Goal: Information Seeking & Learning: Learn about a topic

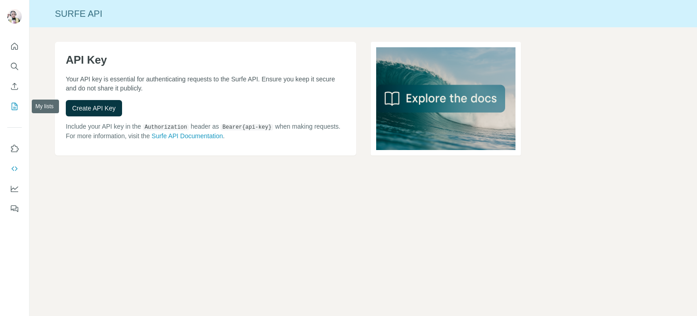
click at [11, 108] on icon "My lists" at bounding box center [14, 106] width 9 height 9
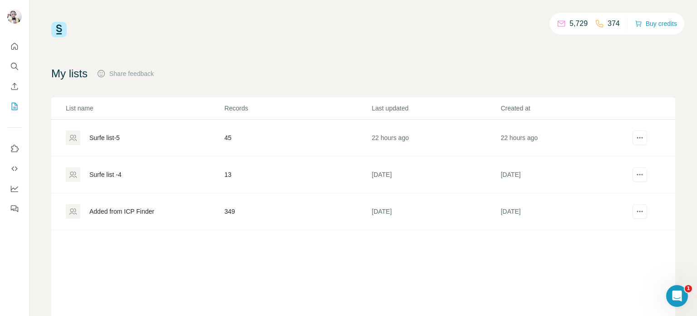
click at [165, 135] on div "Surfe list-5" at bounding box center [145, 137] width 158 height 15
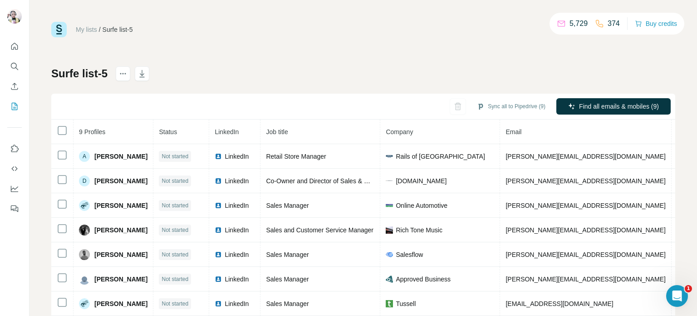
click at [165, 135] on th "Status" at bounding box center [181, 131] width 56 height 25
click at [461, 104] on icon "button" at bounding box center [465, 106] width 9 height 9
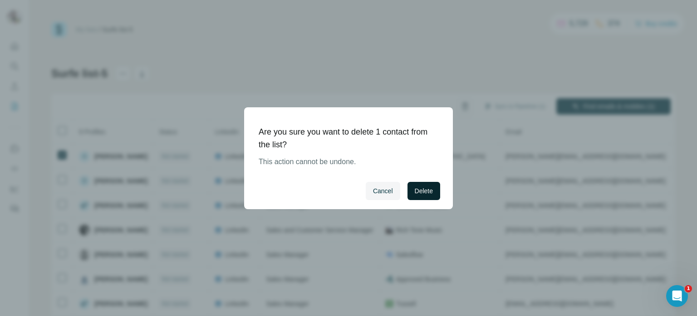
click at [424, 193] on span "Delete" at bounding box center [424, 190] width 18 height 9
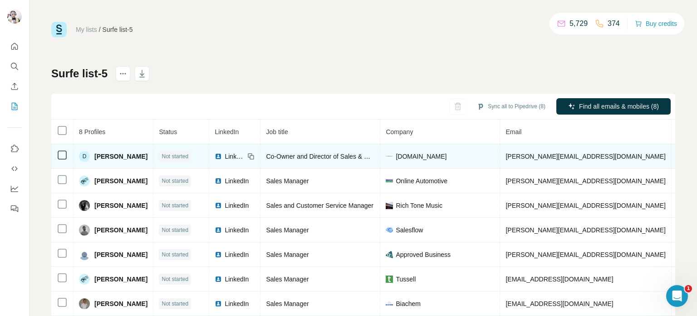
click at [247, 156] on icon at bounding box center [250, 156] width 7 height 7
click at [225, 156] on span "LinkedIn" at bounding box center [235, 156] width 20 height 9
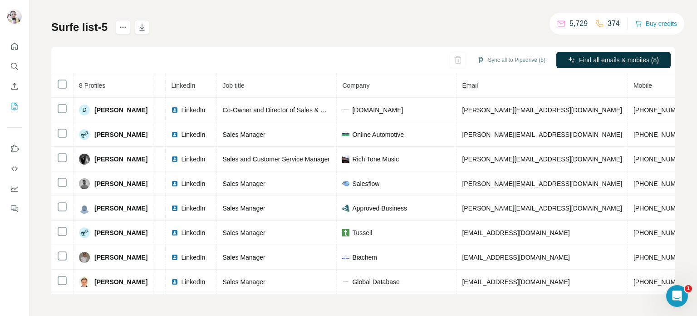
scroll to position [0, 46]
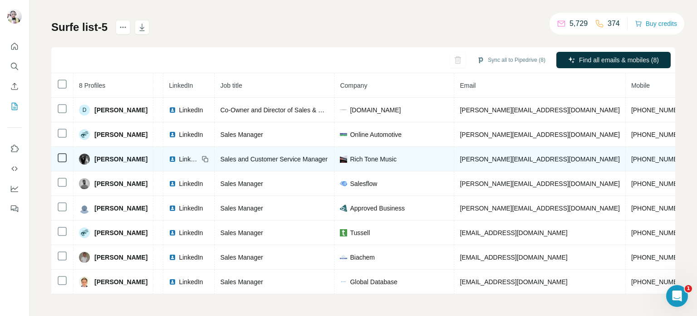
click at [179, 155] on span "LinkedIn" at bounding box center [189, 158] width 20 height 9
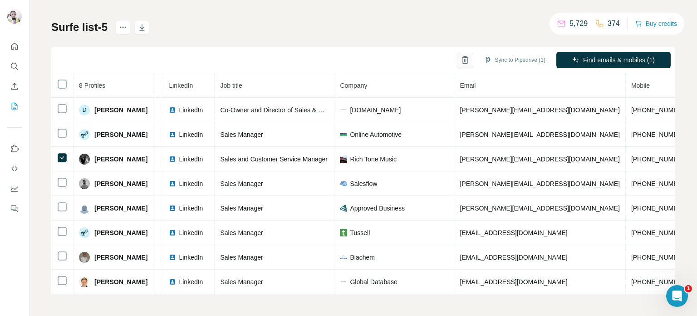
click at [457, 61] on button "button" at bounding box center [465, 60] width 16 height 16
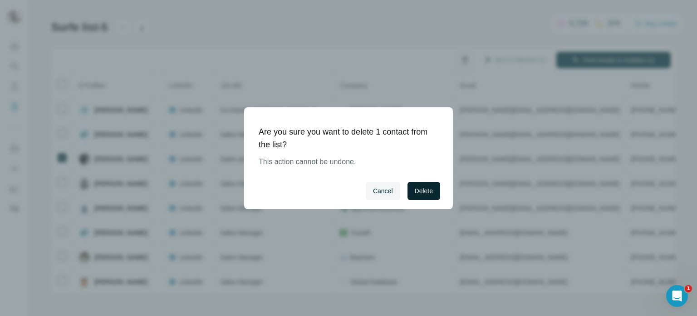
click at [413, 193] on button "Delete" at bounding box center [424, 191] width 33 height 18
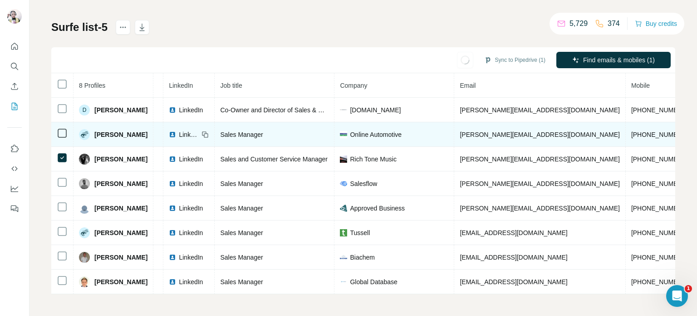
scroll to position [25, 0]
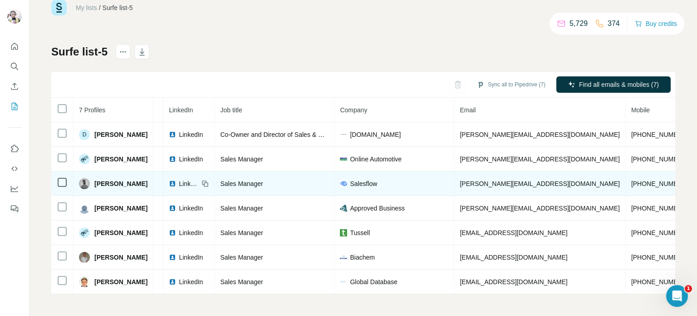
click at [179, 179] on span "LinkedIn" at bounding box center [189, 183] width 20 height 9
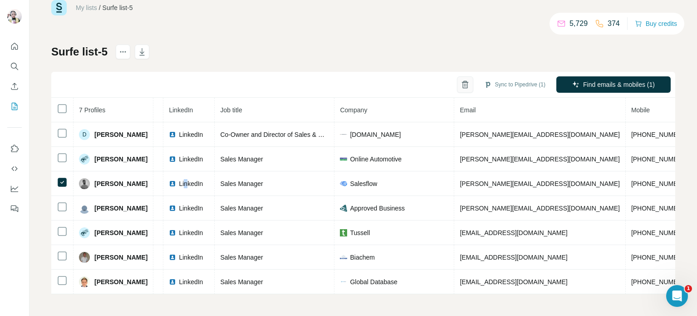
click at [462, 83] on button "button" at bounding box center [465, 84] width 16 height 16
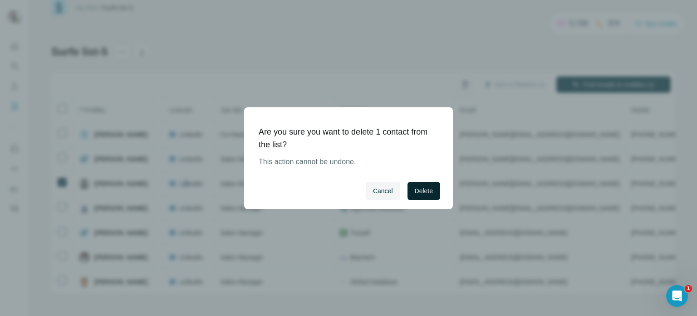
click at [429, 193] on span "Delete" at bounding box center [424, 190] width 18 height 9
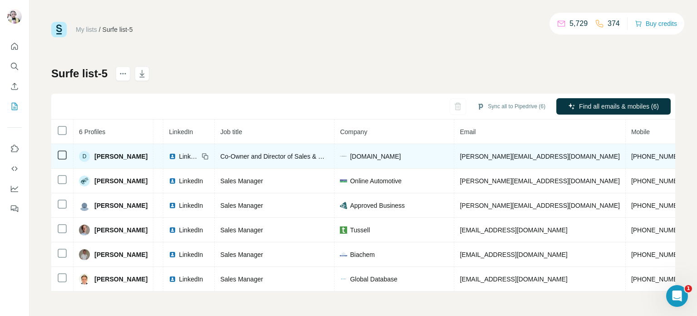
scroll to position [0, 0]
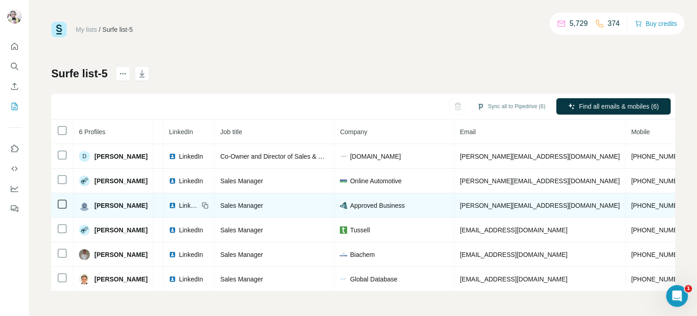
click at [179, 205] on span "LinkedIn" at bounding box center [189, 205] width 20 height 9
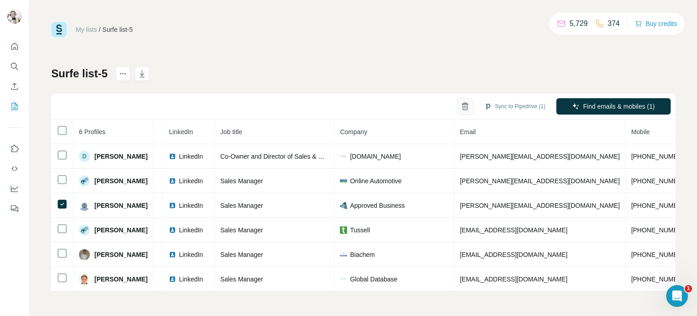
click at [461, 108] on icon "button" at bounding box center [465, 106] width 9 height 9
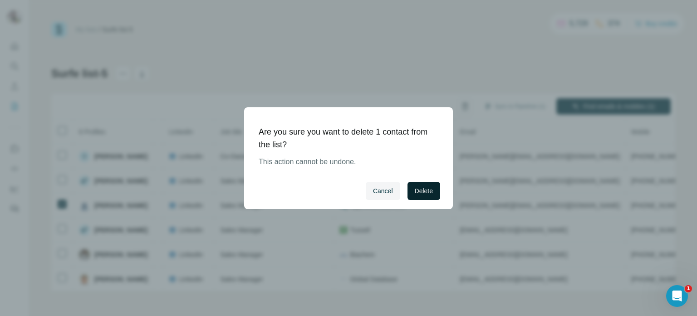
click at [420, 183] on button "Delete" at bounding box center [424, 191] width 33 height 18
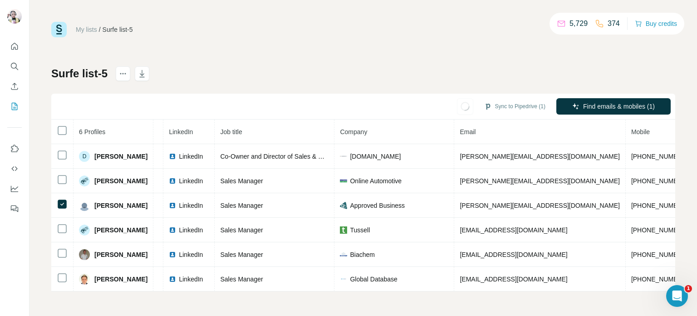
scroll to position [0, 0]
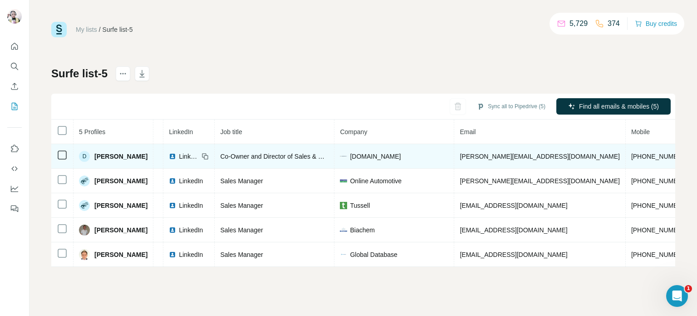
click at [134, 164] on td "D [PERSON_NAME]" at bounding box center [114, 156] width 80 height 25
click at [179, 157] on span "LinkedIn" at bounding box center [189, 156] width 20 height 9
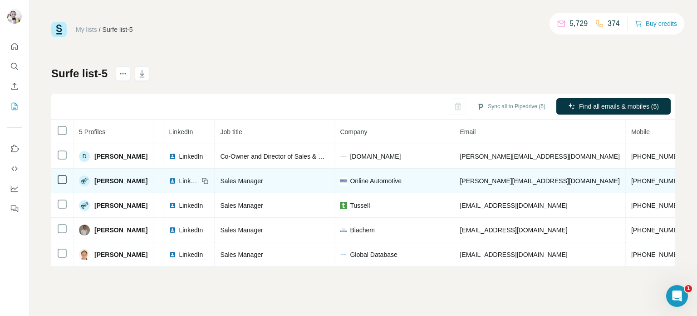
click at [179, 182] on span "LinkedIn" at bounding box center [189, 180] width 20 height 9
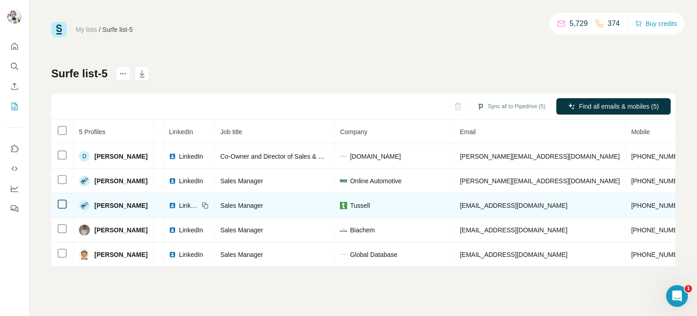
click at [179, 205] on span "LinkedIn" at bounding box center [189, 205] width 20 height 9
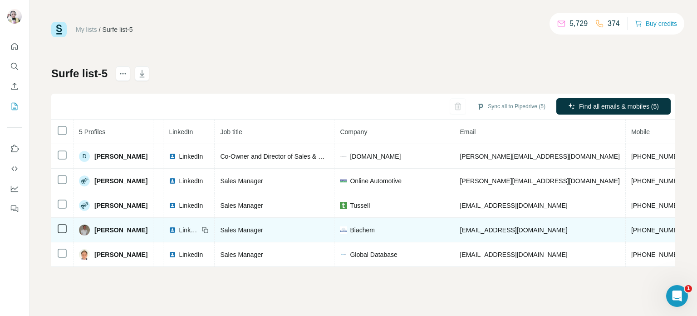
click at [179, 225] on span "LinkedIn" at bounding box center [189, 229] width 20 height 9
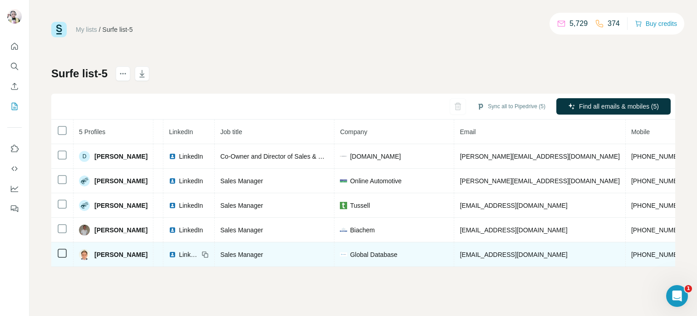
click at [61, 247] on icon at bounding box center [62, 252] width 11 height 11
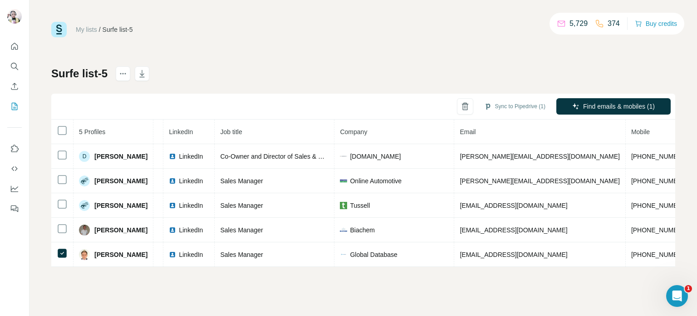
click at [449, 110] on div "Sync to Pipedrive (1) Find emails & mobiles (1)" at bounding box center [363, 107] width 624 height 26
click at [472, 99] on div "Sync to Pipedrive (1) Find emails & mobiles (1)" at bounding box center [363, 107] width 624 height 26
click at [464, 107] on icon "button" at bounding box center [465, 106] width 9 height 9
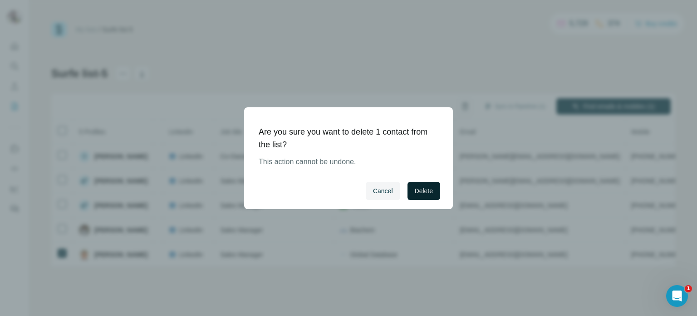
click at [423, 194] on span "Delete" at bounding box center [424, 190] width 18 height 9
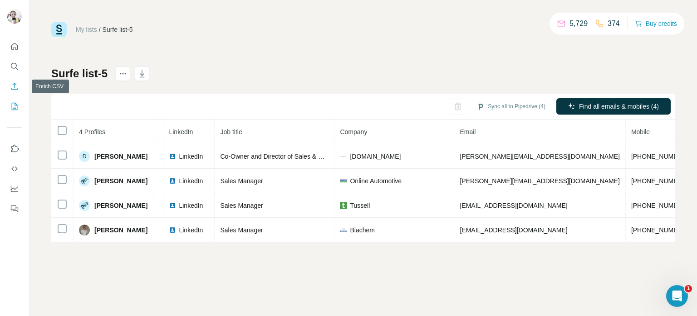
click at [10, 83] on icon "Enrich CSV" at bounding box center [14, 86] width 9 height 9
click at [10, 108] on icon "My lists" at bounding box center [14, 106] width 9 height 9
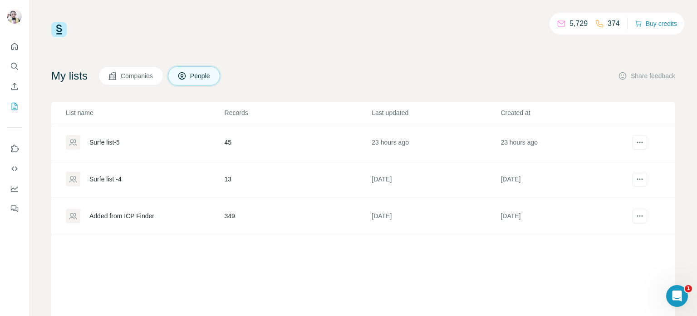
click at [122, 178] on div "Surfe list -4" at bounding box center [105, 178] width 32 height 9
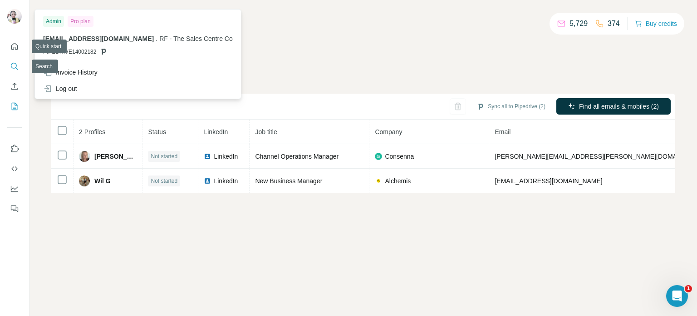
drag, startPoint x: 14, startPoint y: 72, endPoint x: 13, endPoint y: 68, distance: 4.6
click at [13, 70] on button "Search" at bounding box center [14, 66] width 15 height 16
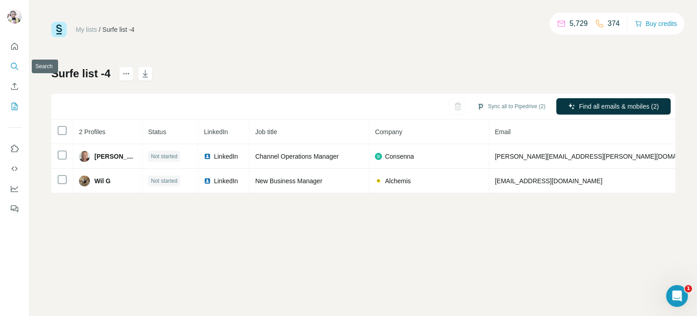
click at [13, 65] on icon "Search" at bounding box center [14, 66] width 9 height 9
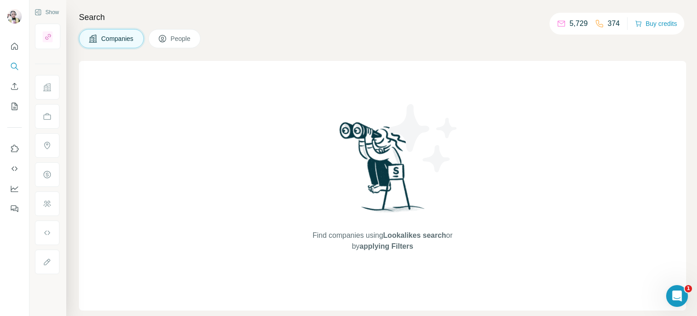
click at [180, 34] on span "People" at bounding box center [181, 38] width 21 height 9
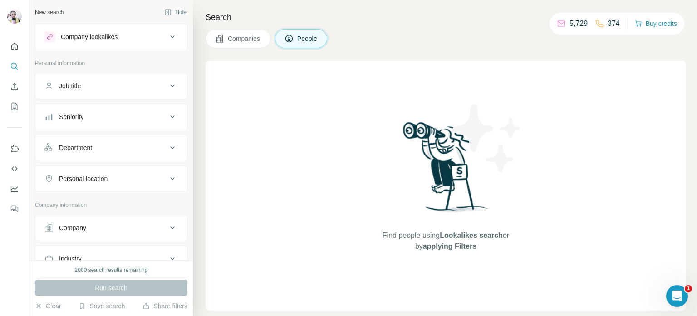
click at [89, 84] on div "Job title" at bounding box center [105, 85] width 123 height 9
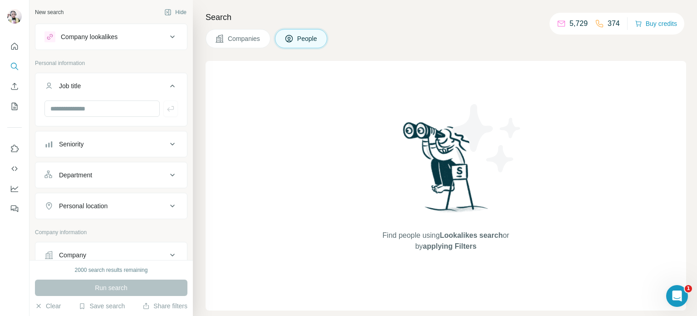
click at [109, 144] on div "Seniority" at bounding box center [105, 143] width 123 height 9
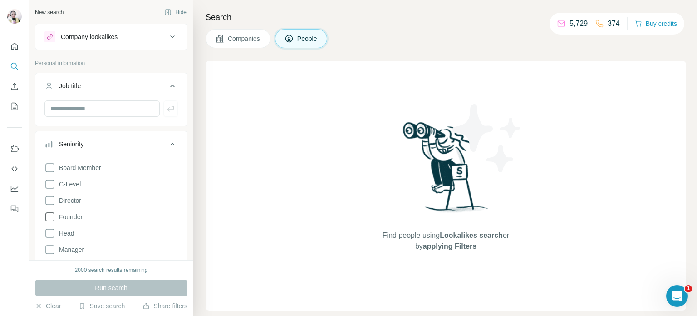
click at [49, 216] on icon at bounding box center [49, 216] width 11 height 11
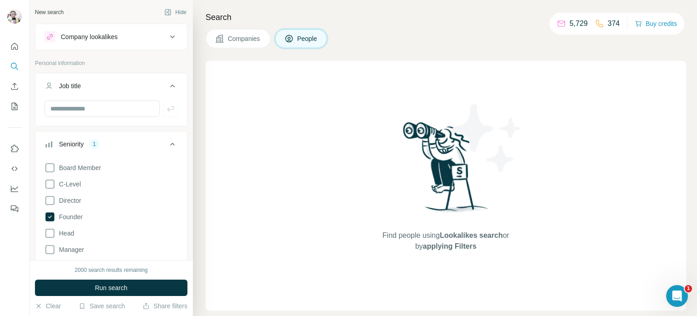
drag, startPoint x: 164, startPoint y: 143, endPoint x: 161, endPoint y: 140, distance: 4.8
click at [167, 143] on icon at bounding box center [172, 143] width 11 height 11
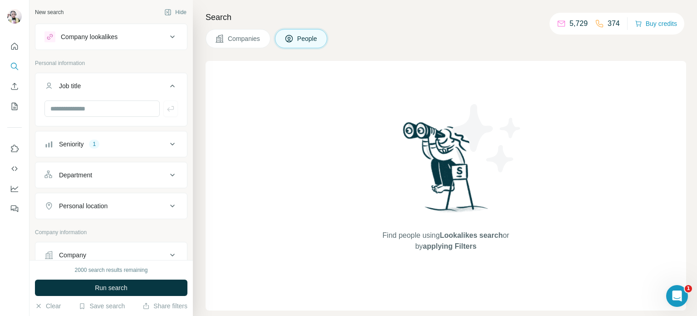
click at [105, 173] on div "Department" at bounding box center [105, 174] width 123 height 9
click at [87, 193] on input at bounding box center [106, 198] width 112 height 10
type input "*"
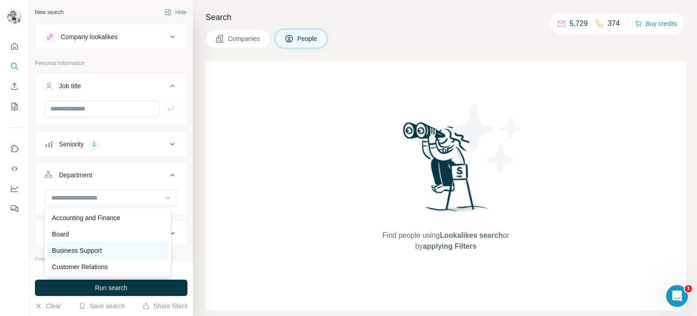
click at [95, 249] on p "Business Support" at bounding box center [77, 250] width 50 height 9
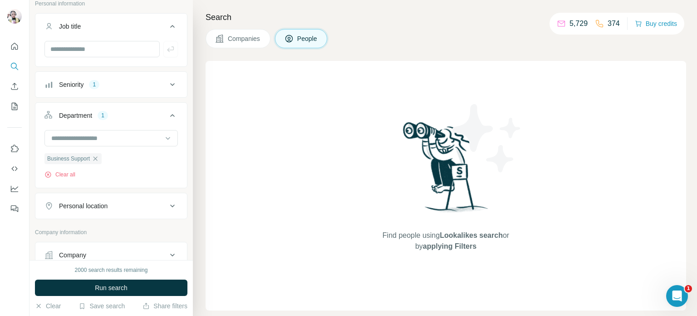
scroll to position [136, 0]
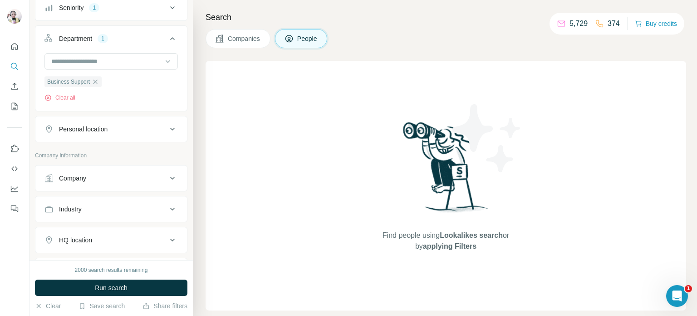
click at [100, 135] on button "Personal location" at bounding box center [111, 129] width 152 height 22
click at [68, 154] on input "text" at bounding box center [110, 151] width 133 height 16
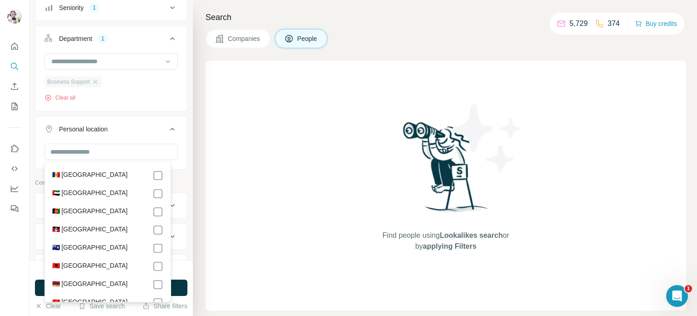
click at [93, 81] on div "Business Support" at bounding box center [72, 81] width 57 height 11
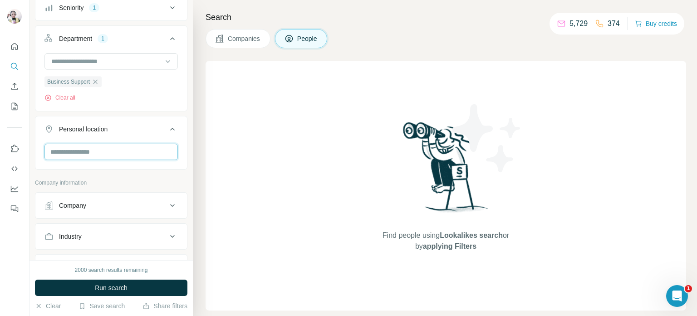
click at [79, 157] on input "text" at bounding box center [110, 151] width 133 height 16
click at [99, 81] on icon "button" at bounding box center [95, 81] width 7 height 7
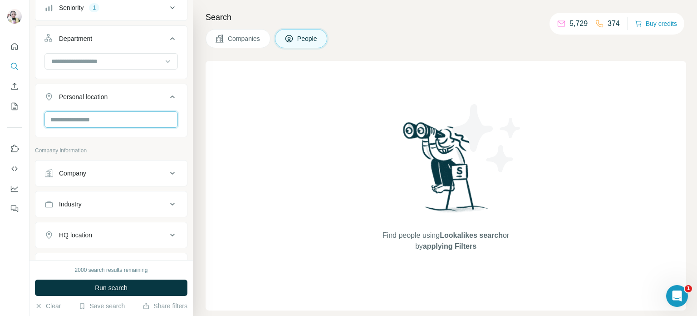
click at [91, 115] on input "text" at bounding box center [110, 119] width 133 height 16
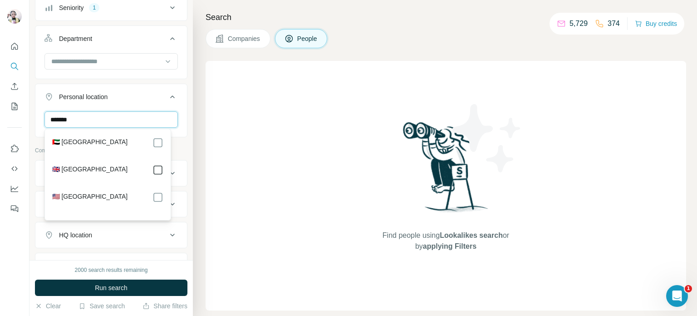
type input "******"
click at [181, 167] on div "New search Hide Company lookalikes Personal information Job title Seniority 1 D…" at bounding box center [111, 130] width 163 height 260
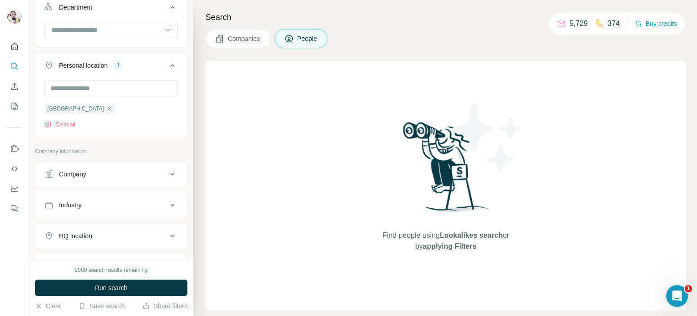
scroll to position [182, 0]
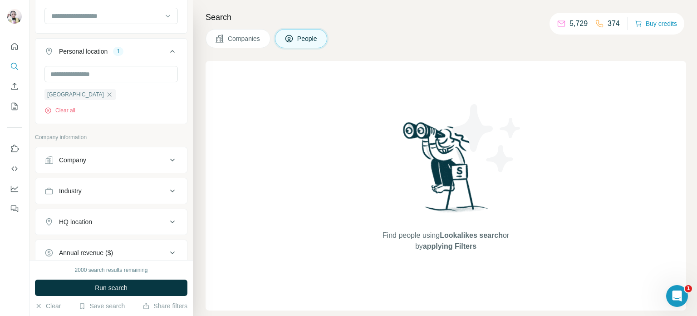
click at [109, 188] on div "Industry" at bounding box center [105, 190] width 123 height 9
click at [100, 220] on div at bounding box center [110, 213] width 133 height 16
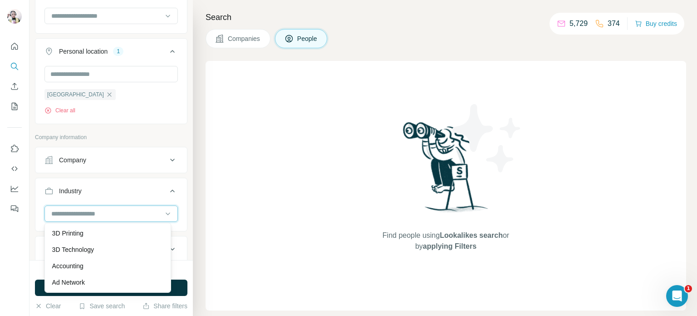
click at [102, 214] on input at bounding box center [106, 213] width 112 height 10
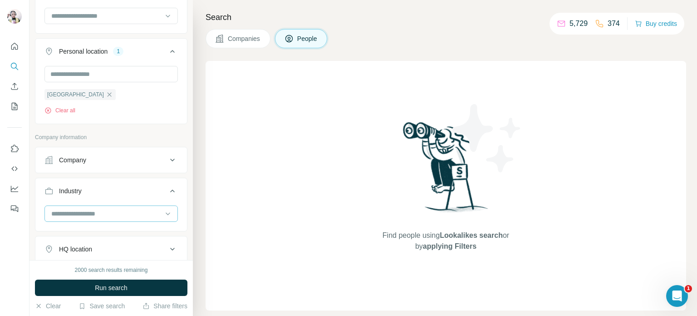
click at [102, 214] on input at bounding box center [106, 213] width 112 height 10
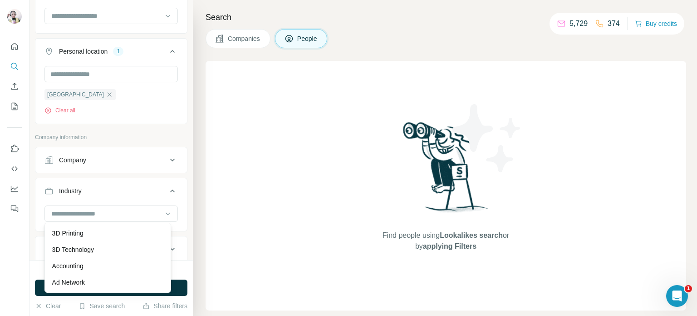
click at [168, 191] on icon at bounding box center [172, 190] width 11 height 11
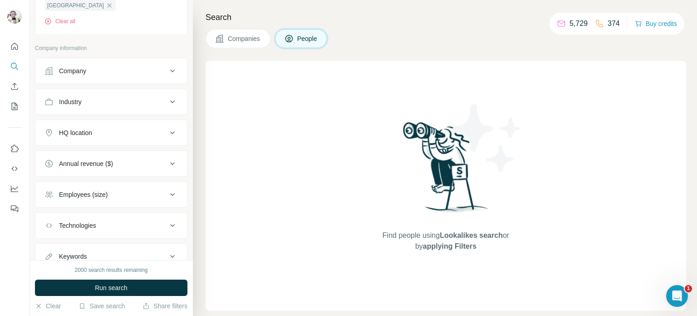
scroll to position [272, 0]
click at [89, 163] on div "Annual revenue ($)" at bounding box center [86, 161] width 54 height 9
click at [49, 216] on icon at bounding box center [49, 215] width 11 height 11
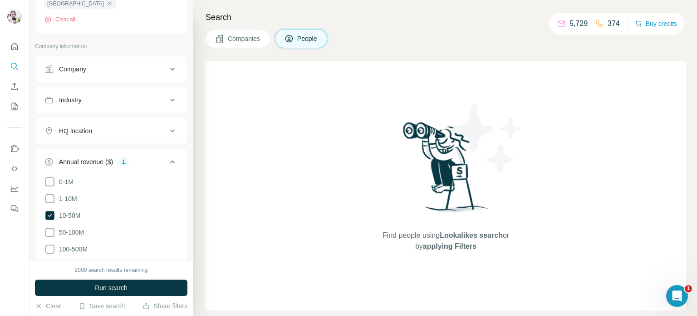
click at [167, 159] on icon at bounding box center [172, 161] width 11 height 11
click at [131, 198] on button "Employees (size)" at bounding box center [111, 193] width 152 height 22
click at [53, 242] on icon at bounding box center [49, 246] width 11 height 11
click at [167, 190] on icon at bounding box center [172, 192] width 11 height 11
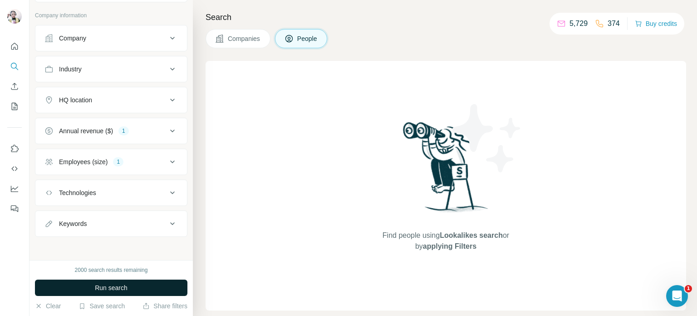
click at [131, 288] on button "Run search" at bounding box center [111, 287] width 153 height 16
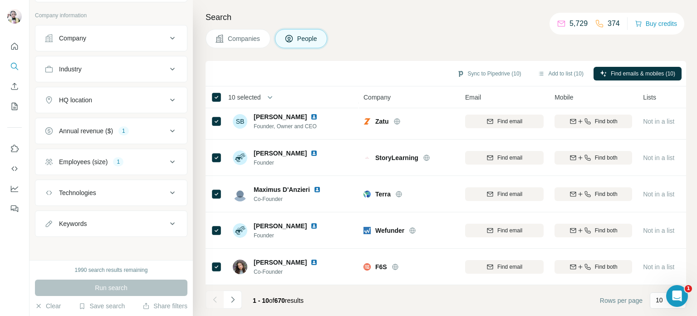
scroll to position [191, 0]
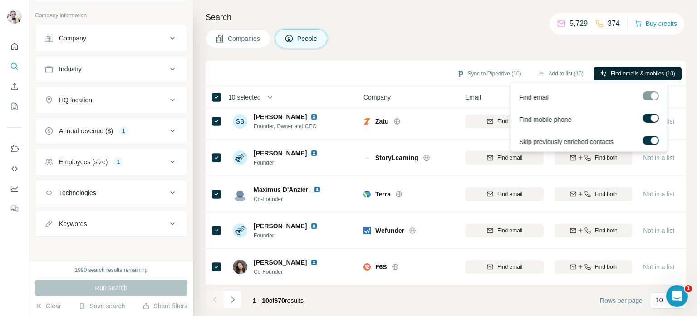
click at [628, 70] on span "Find emails & mobiles (10)" at bounding box center [643, 73] width 64 height 8
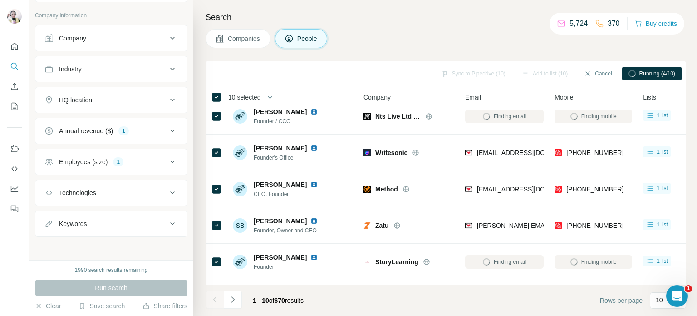
scroll to position [0, 0]
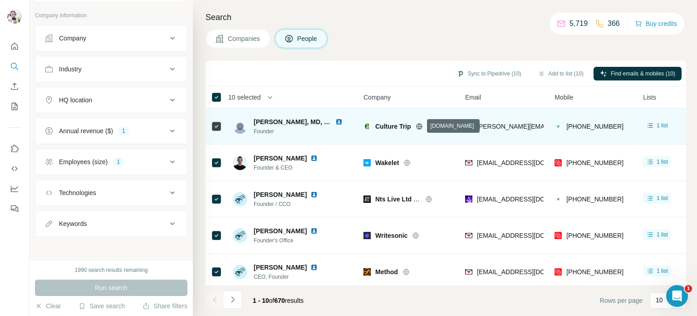
click at [420, 127] on icon at bounding box center [419, 126] width 7 height 7
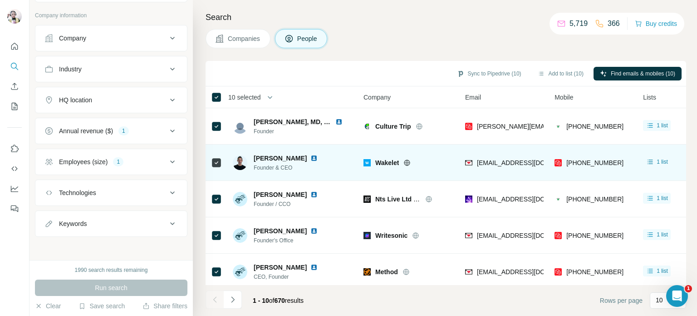
drag, startPoint x: 410, startPoint y: 161, endPoint x: 410, endPoint y: 154, distance: 7.3
click at [410, 161] on icon at bounding box center [407, 162] width 7 height 7
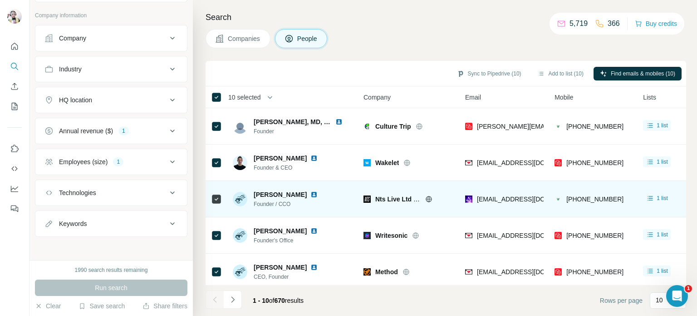
click at [432, 198] on icon at bounding box center [428, 198] width 7 height 7
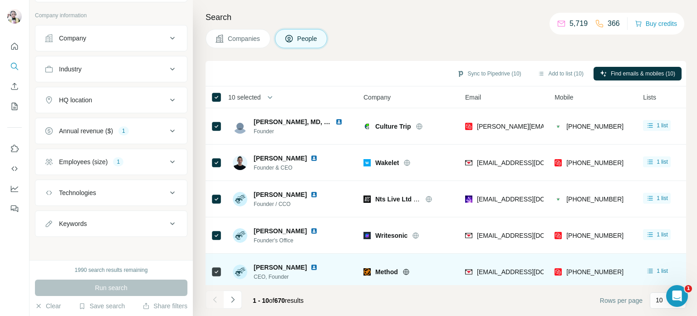
click at [405, 271] on icon at bounding box center [406, 271] width 6 height 6
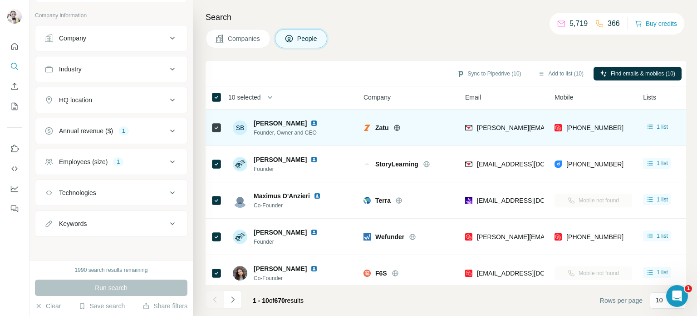
scroll to position [182, 0]
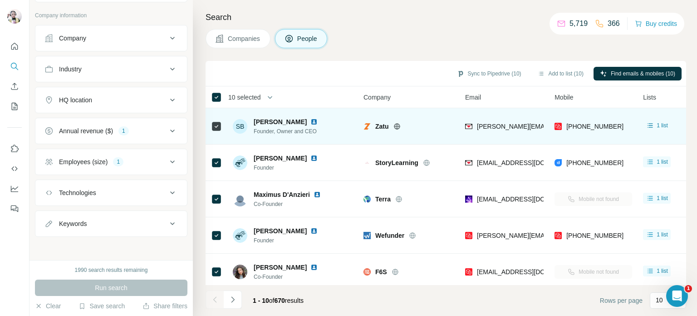
click at [399, 126] on icon at bounding box center [397, 126] width 7 height 7
drag, startPoint x: 211, startPoint y: 121, endPoint x: 405, endPoint y: 234, distance: 224.6
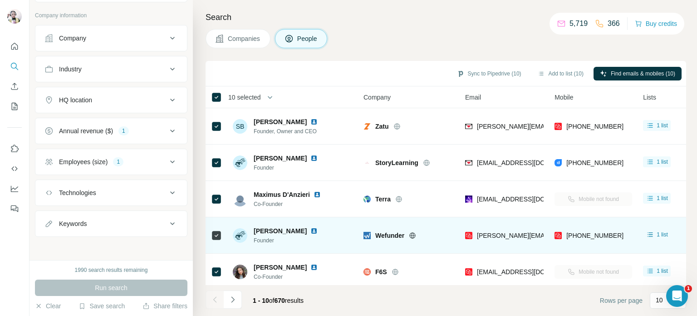
click at [211, 121] on td at bounding box center [217, 126] width 22 height 36
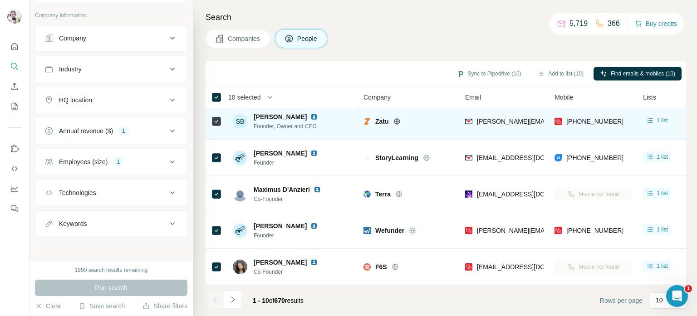
scroll to position [191, 0]
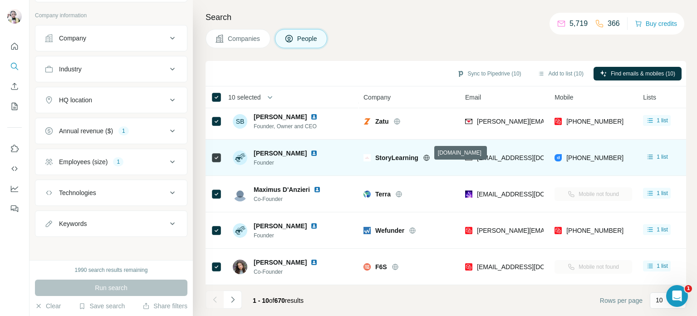
drag, startPoint x: 427, startPoint y: 153, endPoint x: 426, endPoint y: 148, distance: 4.6
click at [427, 154] on icon at bounding box center [426, 157] width 7 height 7
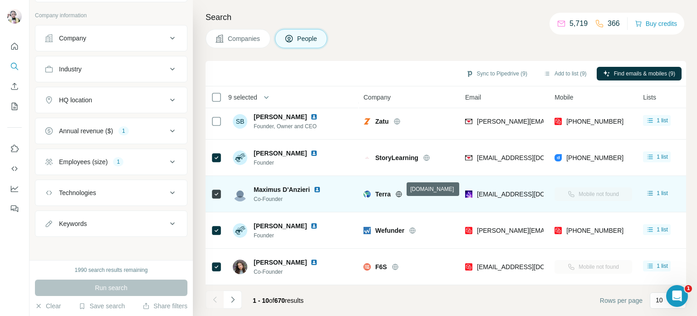
click at [400, 191] on icon at bounding box center [399, 194] width 2 height 6
click at [209, 188] on td at bounding box center [217, 194] width 22 height 36
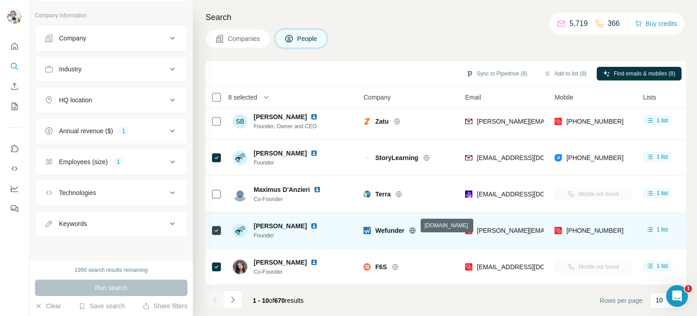
click at [412, 227] on icon at bounding box center [412, 230] width 7 height 7
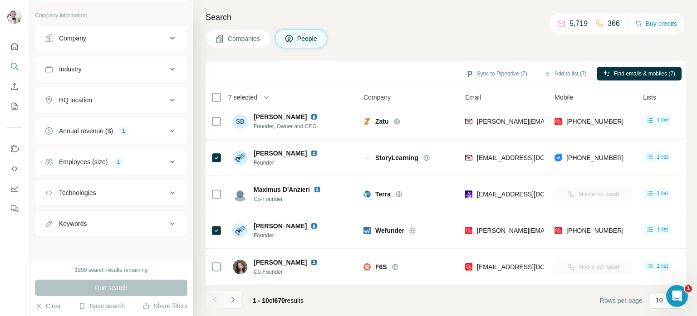
click at [231, 296] on icon "Navigate to next page" at bounding box center [232, 299] width 9 height 9
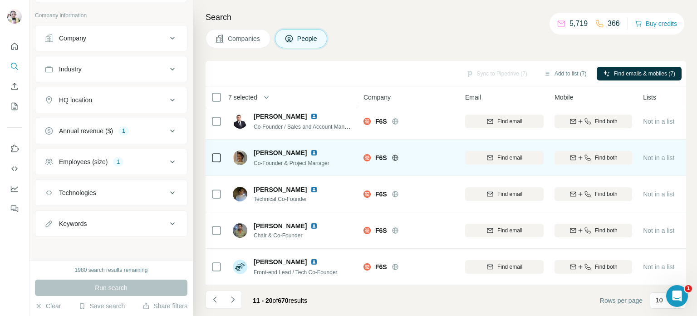
scroll to position [0, 0]
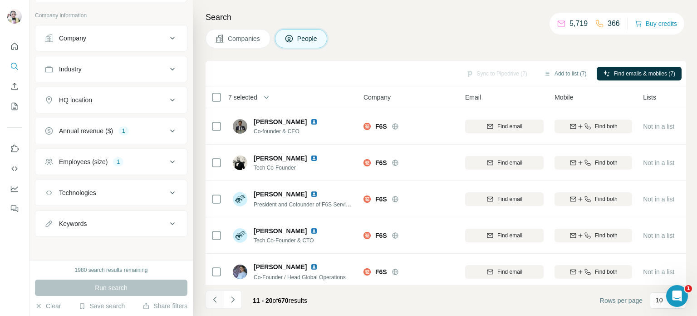
click at [213, 301] on icon "Navigate to previous page" at bounding box center [215, 299] width 9 height 9
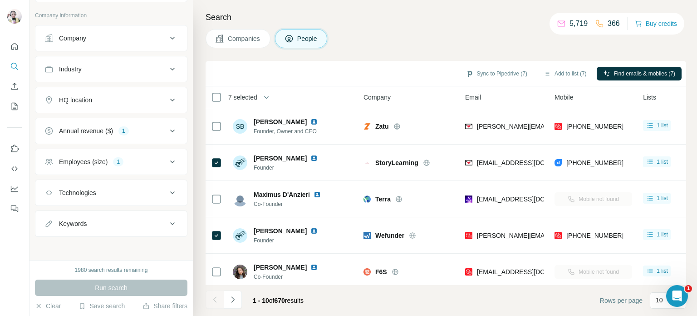
scroll to position [191, 0]
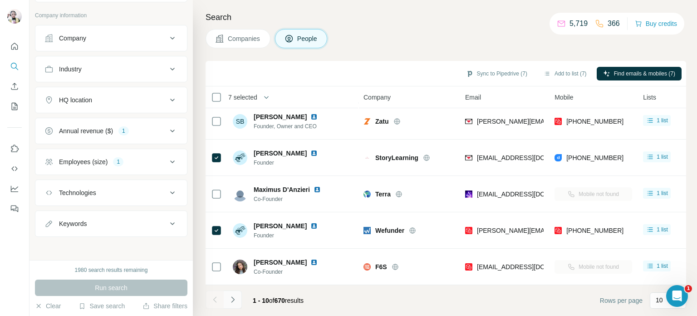
click at [229, 299] on icon "Navigate to next page" at bounding box center [232, 299] width 9 height 9
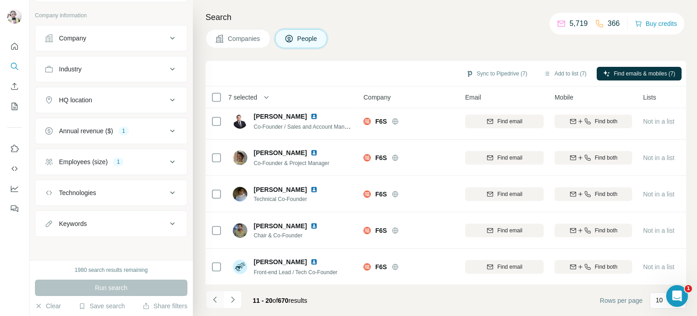
click at [218, 301] on icon "Navigate to previous page" at bounding box center [215, 299] width 9 height 9
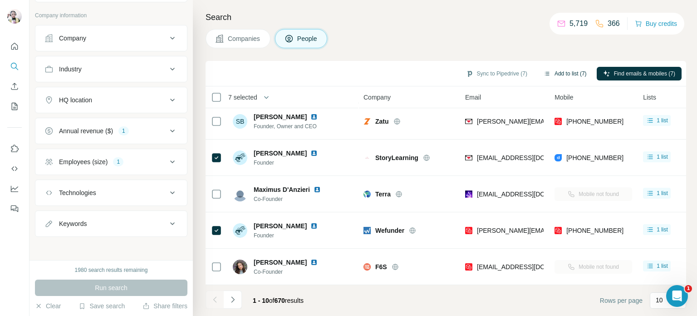
click at [570, 74] on button "Add to list (7)" at bounding box center [566, 74] width 56 height 14
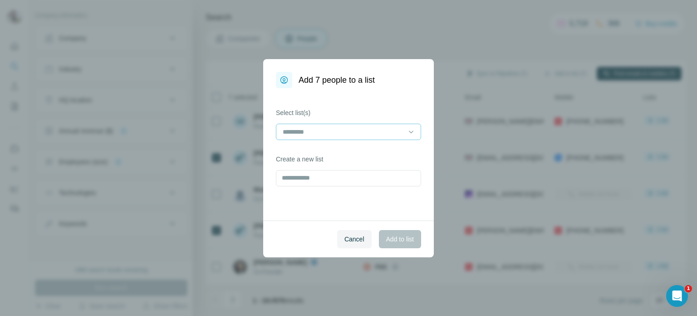
click at [350, 124] on div at bounding box center [348, 132] width 145 height 16
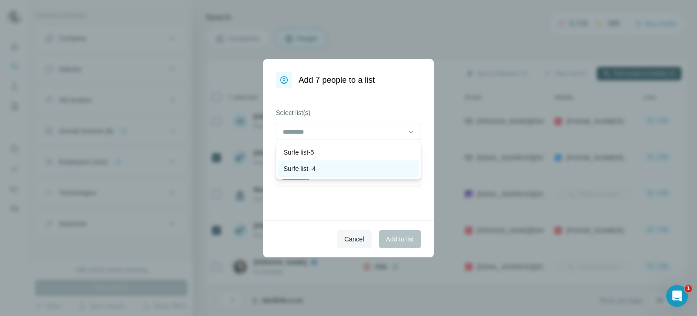
click at [308, 165] on p "Surfe list -4" at bounding box center [300, 168] width 32 height 9
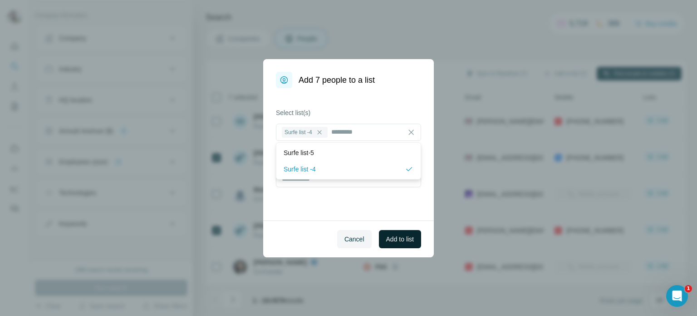
click at [397, 236] on span "Add to list" at bounding box center [400, 238] width 28 height 9
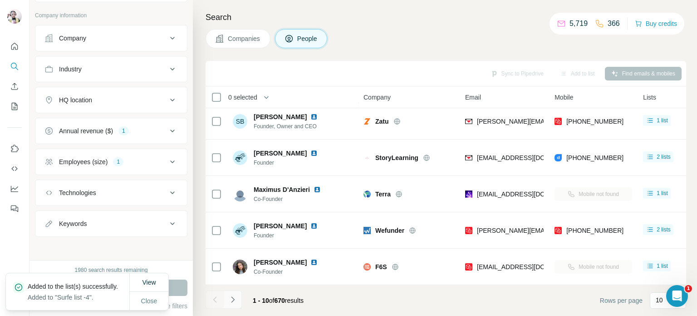
click at [233, 301] on icon "Navigate to next page" at bounding box center [232, 299] width 9 height 9
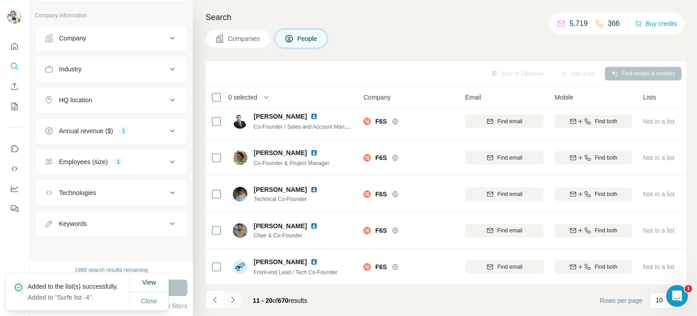
click at [233, 301] on icon "Navigate to next page" at bounding box center [232, 299] width 9 height 9
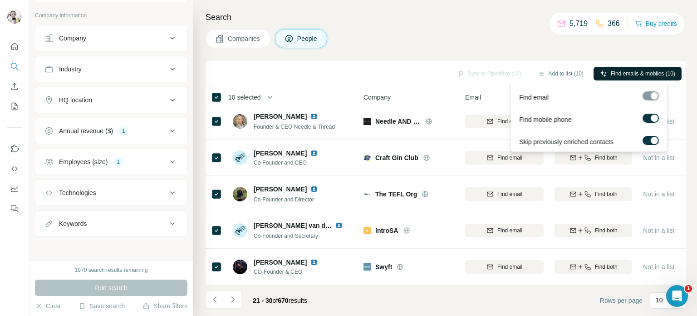
click at [616, 72] on span "Find emails & mobiles (10)" at bounding box center [643, 73] width 64 height 8
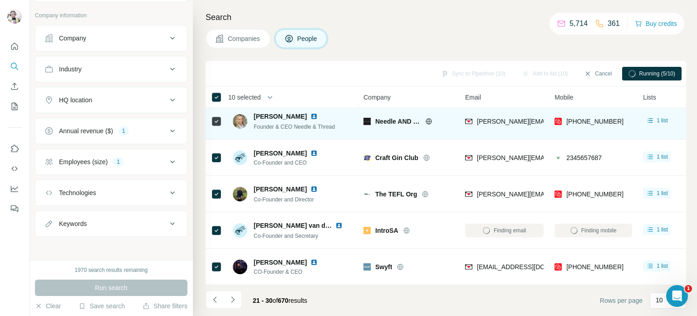
click at [429, 118] on icon at bounding box center [428, 121] width 7 height 7
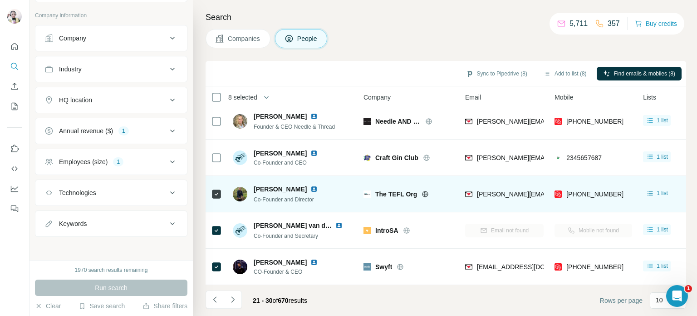
click at [425, 190] on icon at bounding box center [425, 193] width 7 height 7
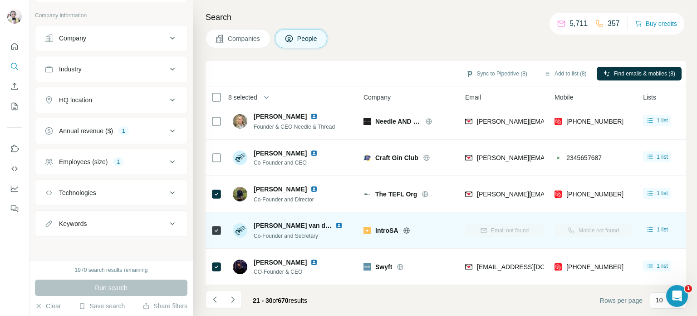
click at [405, 227] on icon at bounding box center [406, 230] width 7 height 7
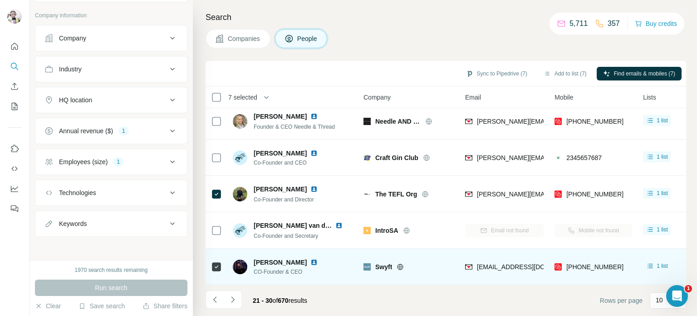
click at [400, 263] on icon at bounding box center [401, 266] width 2 height 6
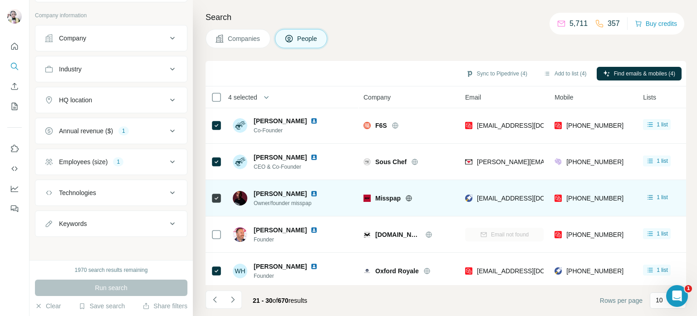
scroll to position [0, 0]
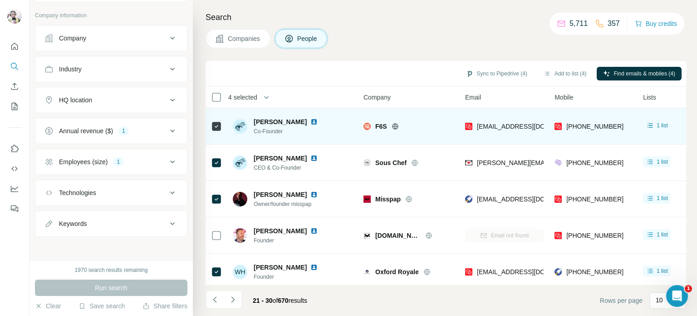
click at [394, 125] on icon at bounding box center [395, 126] width 7 height 7
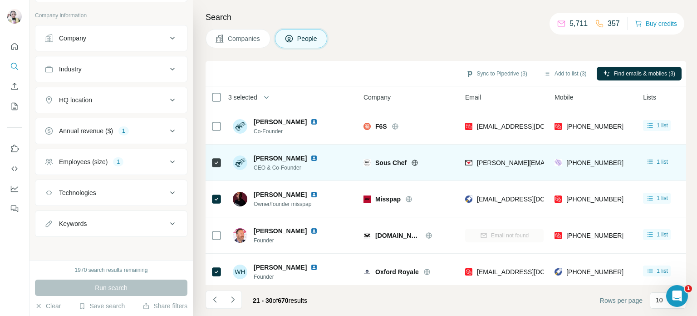
click at [415, 161] on icon at bounding box center [414, 162] width 7 height 7
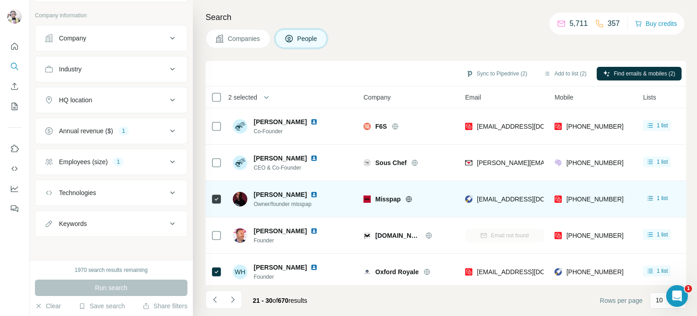
click at [407, 198] on icon at bounding box center [408, 198] width 7 height 7
